Goal: Information Seeking & Learning: Learn about a topic

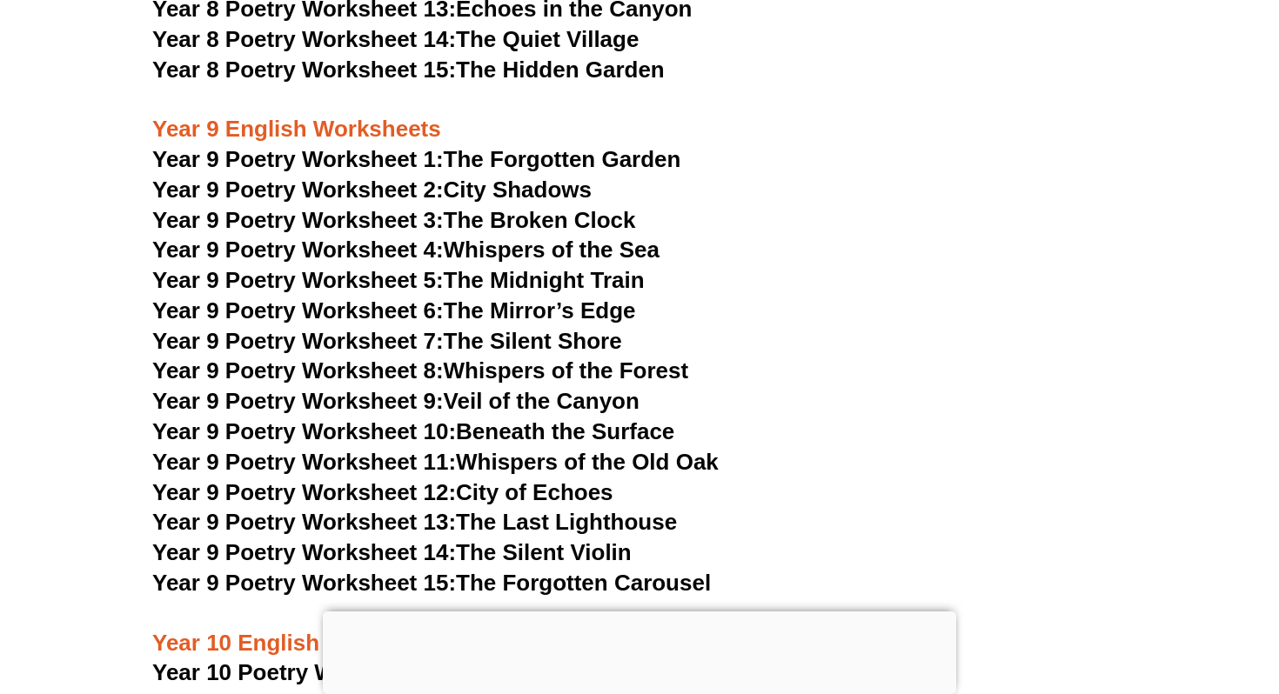
scroll to position [11522, 0]
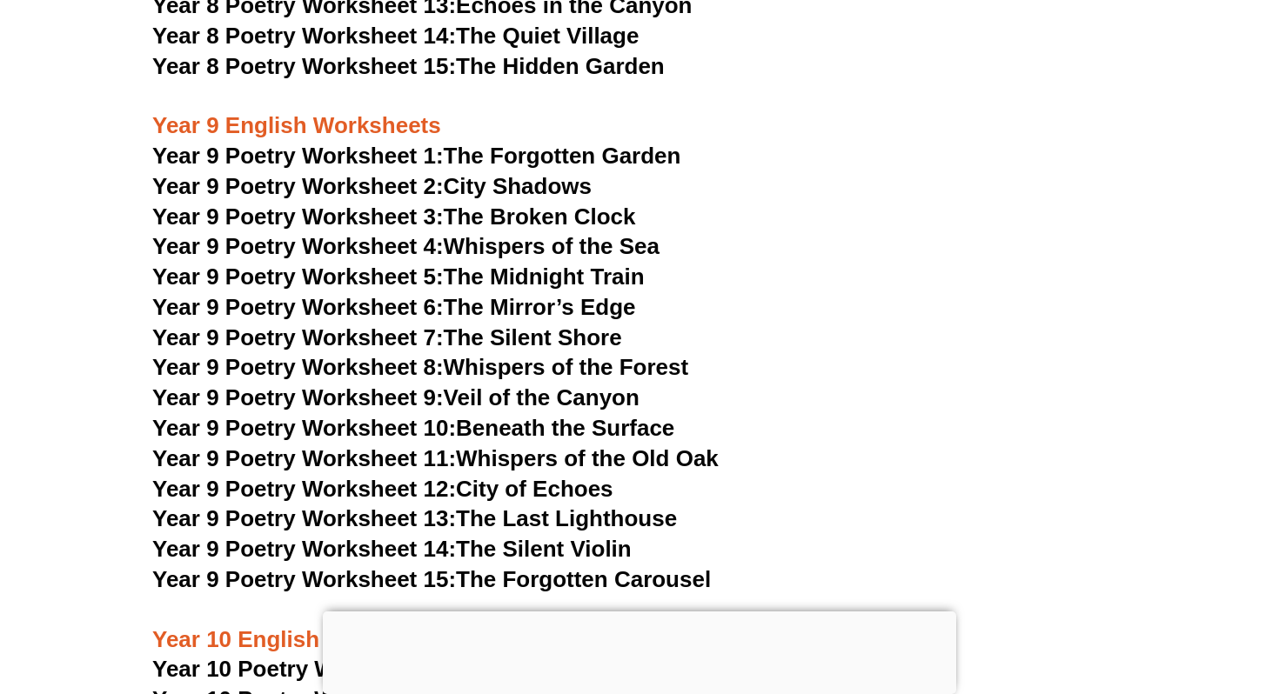
click at [514, 566] on link "Year 9 Poetry Worksheet 15: The Forgotten Carousel" at bounding box center [431, 579] width 558 height 26
click at [554, 536] on link "Year 9 Poetry Worksheet 14: The Silent Violin" at bounding box center [391, 549] width 479 height 26
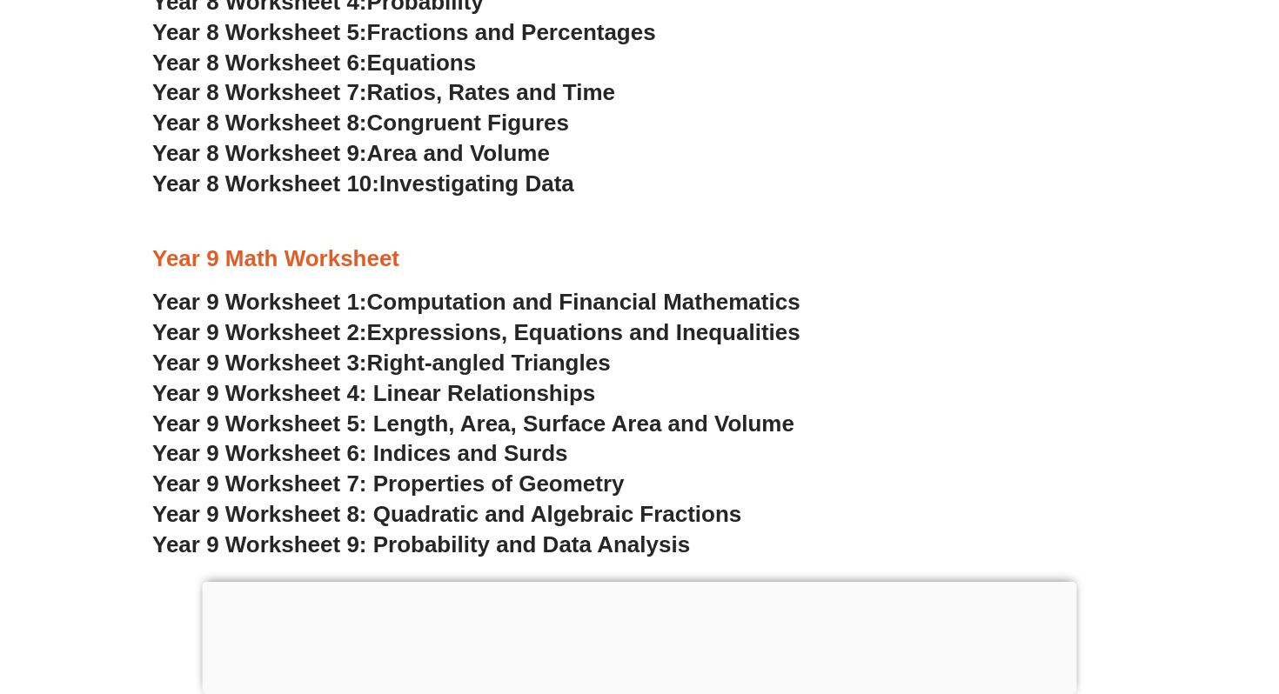
scroll to position [5320, 0]
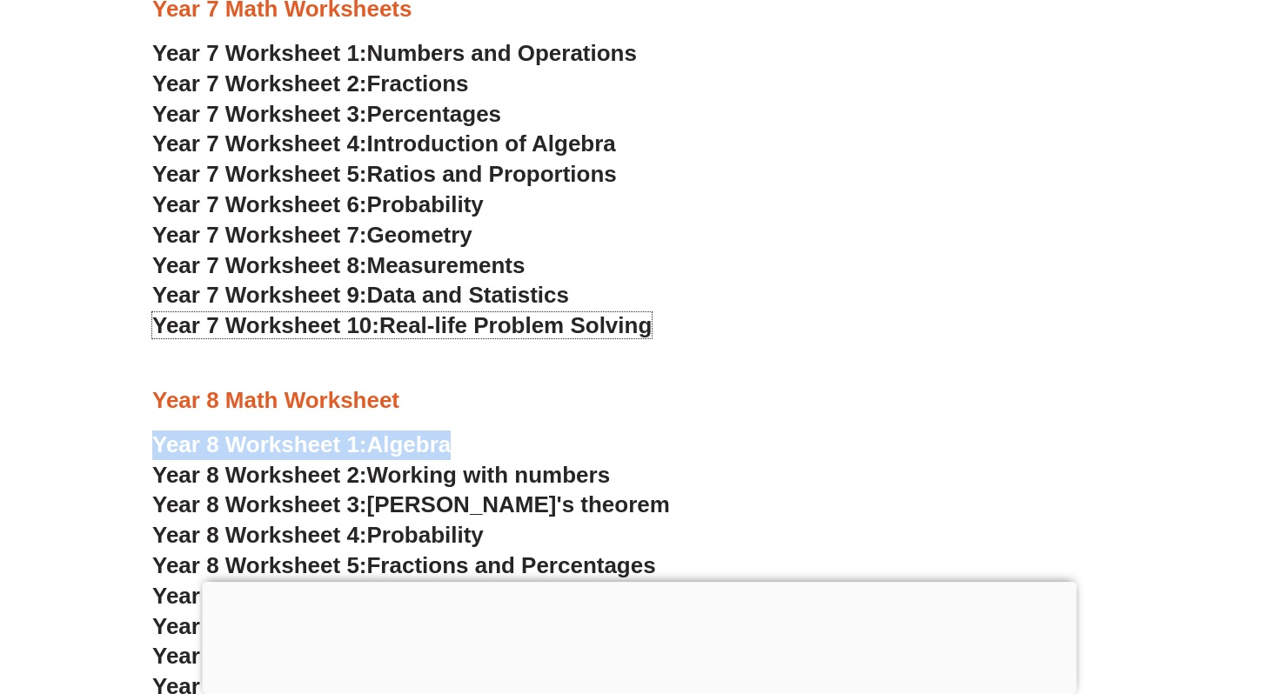
scroll to position [5105, 0]
click at [432, 208] on span "Probability" at bounding box center [425, 204] width 117 height 26
